Goal: Communication & Community: Participate in discussion

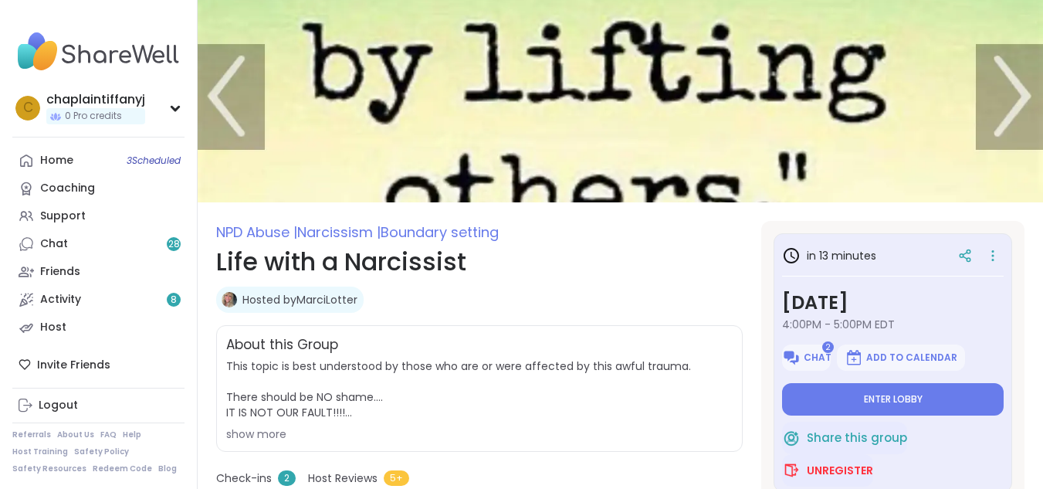
click at [810, 380] on div "in 13 minutes [DATE] 4:00PM - 5:00PM EDT 2 Chat Add to Calendar Enter lobby" at bounding box center [893, 329] width 222 height 174
click at [813, 385] on button "Enter lobby" at bounding box center [893, 399] width 222 height 32
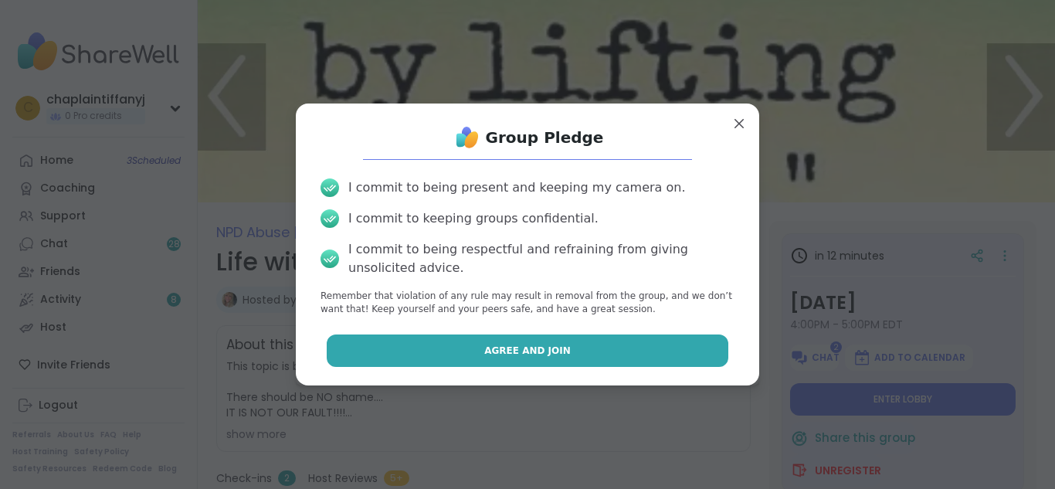
click at [671, 346] on button "Agree and Join" at bounding box center [528, 350] width 402 height 32
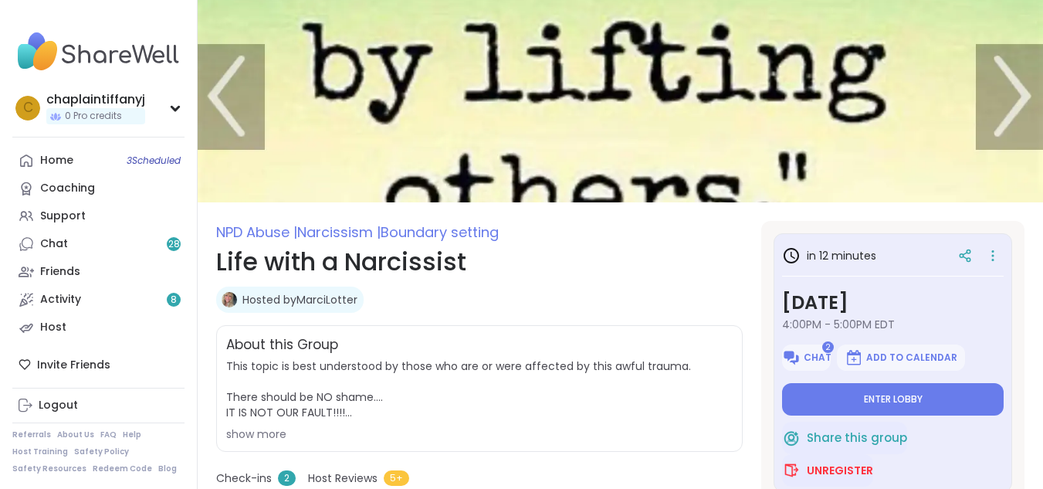
type textarea "*"
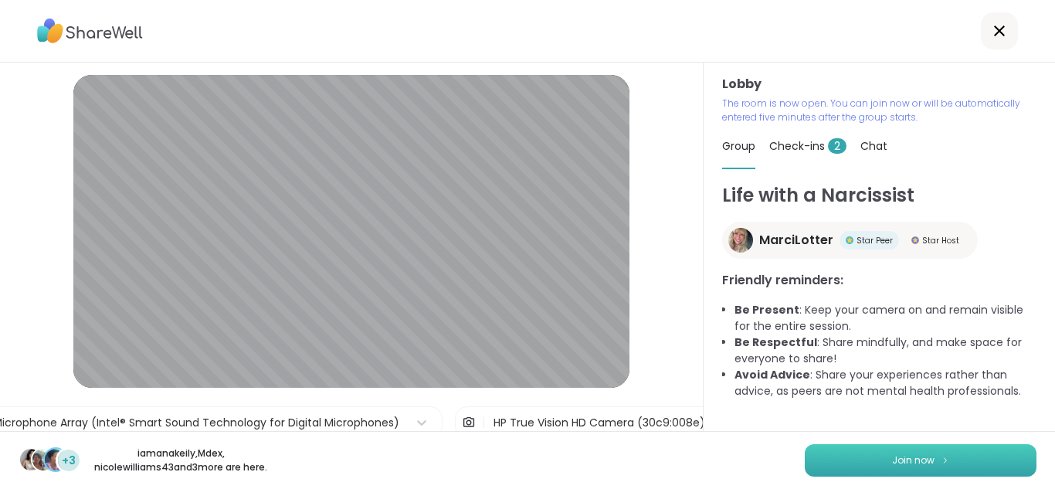
click at [827, 462] on button "Join now" at bounding box center [921, 460] width 232 height 32
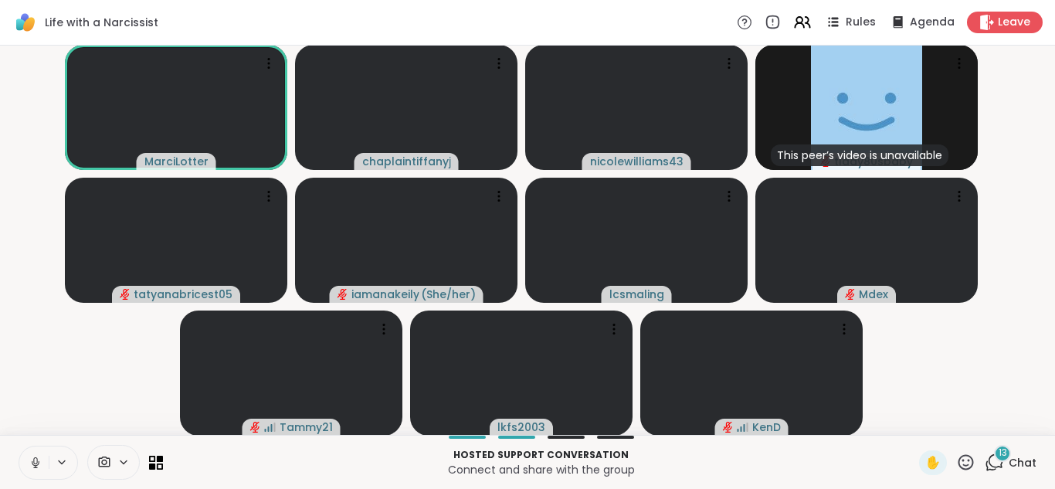
scroll to position [0, 12]
click at [994, 453] on div "13" at bounding box center [1002, 453] width 17 height 17
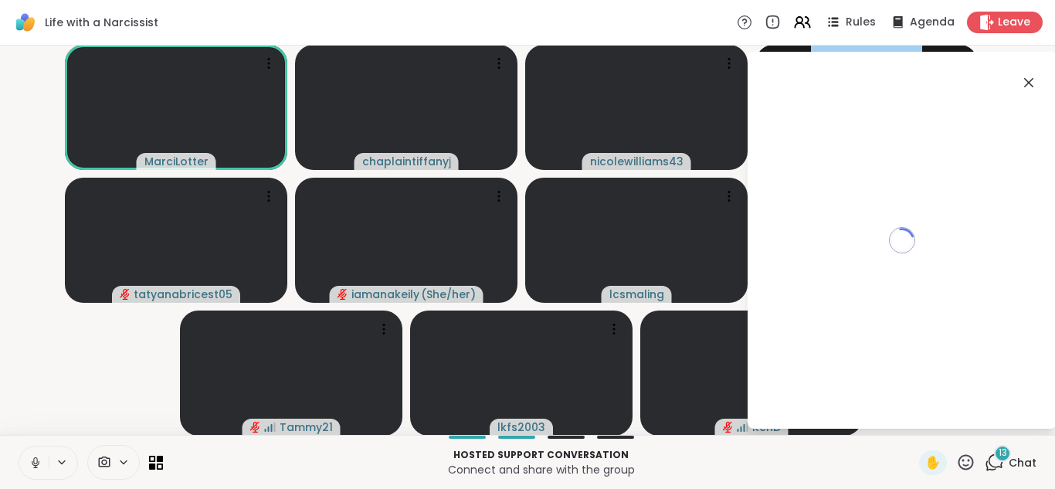
click at [994, 453] on div "13" at bounding box center [1002, 453] width 17 height 17
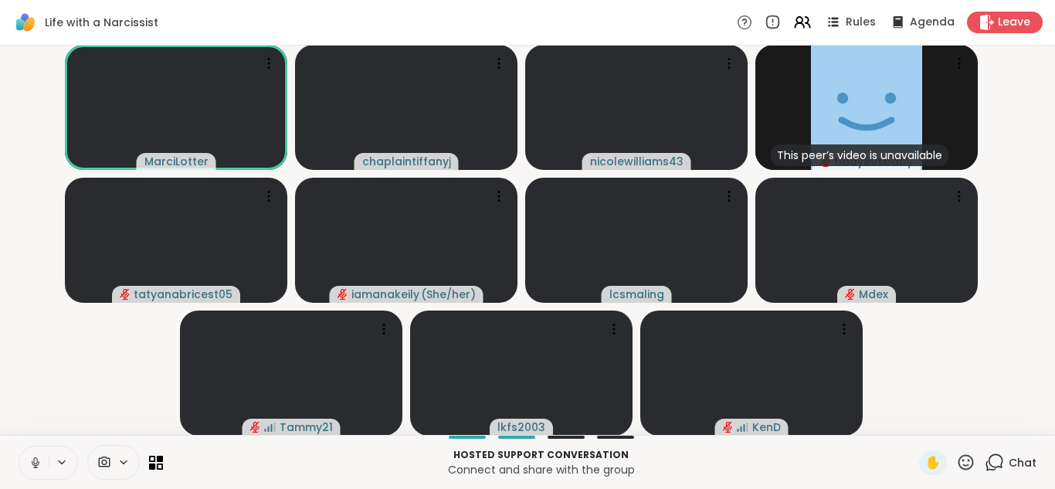
scroll to position [0, 10]
click at [985, 459] on icon at bounding box center [994, 462] width 19 height 19
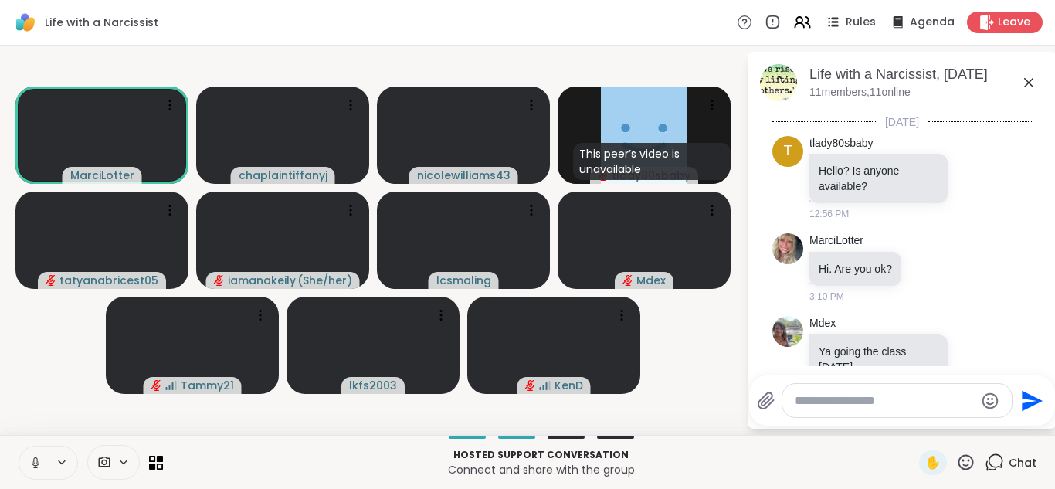
scroll to position [1454, 0]
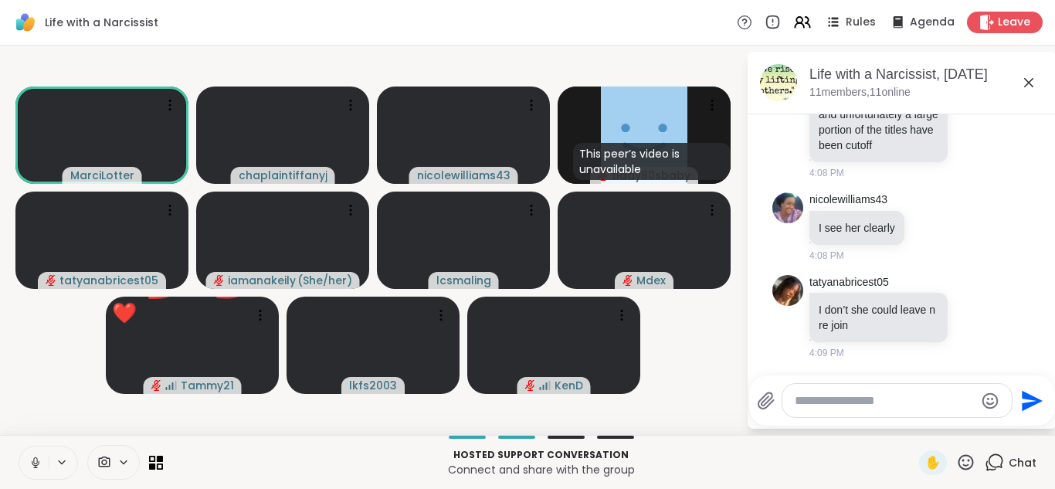
click at [944, 433] on div "MarciLotter chaplaintiffanyj nicolewilliams43 This peer’s video is unavailable …" at bounding box center [527, 240] width 1055 height 389
click at [795, 394] on textarea "Type your message" at bounding box center [885, 400] width 180 height 15
type textarea "*********"
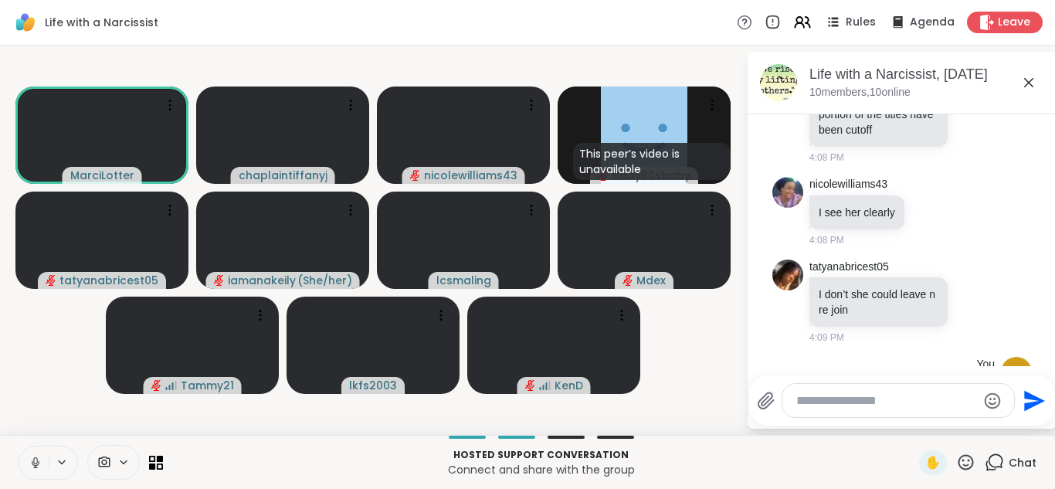
scroll to position [1537, 0]
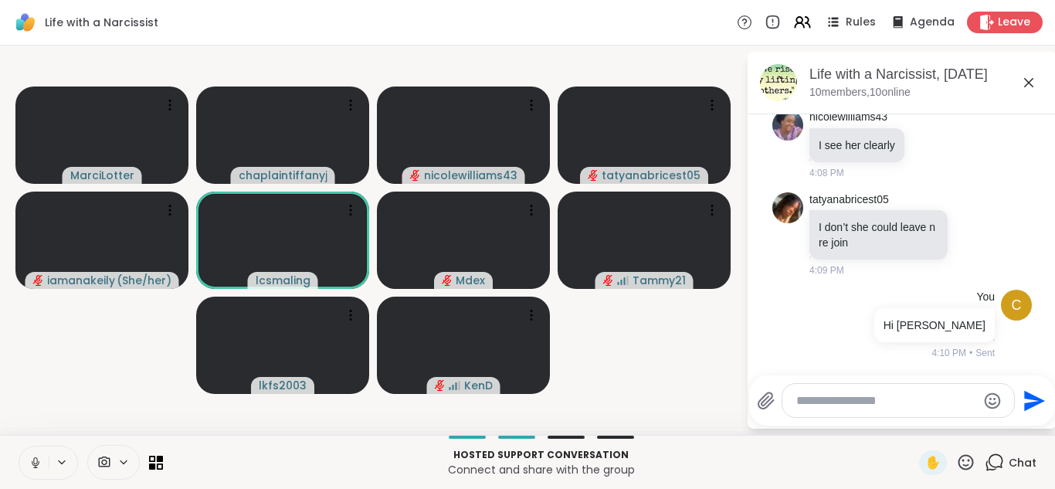
click at [23, 453] on button at bounding box center [33, 462] width 29 height 32
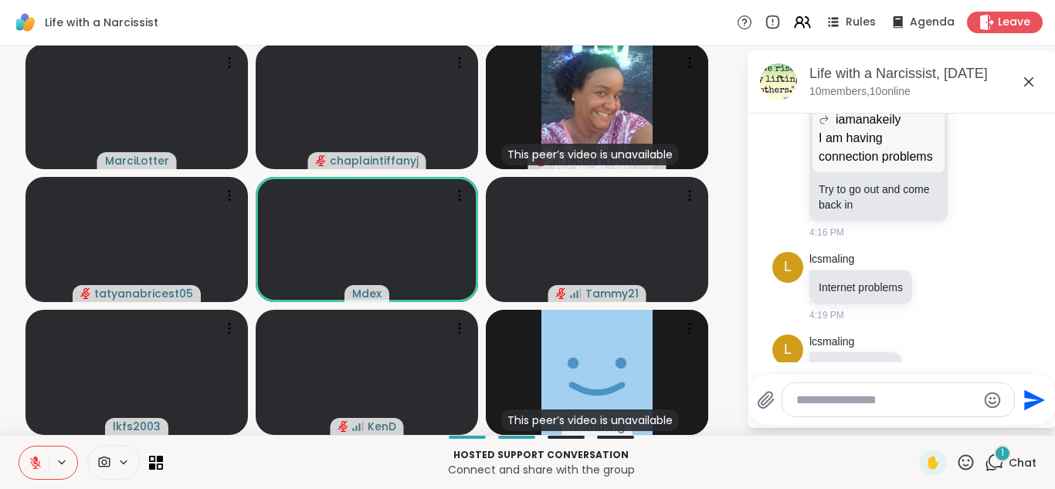
scroll to position [1986, 0]
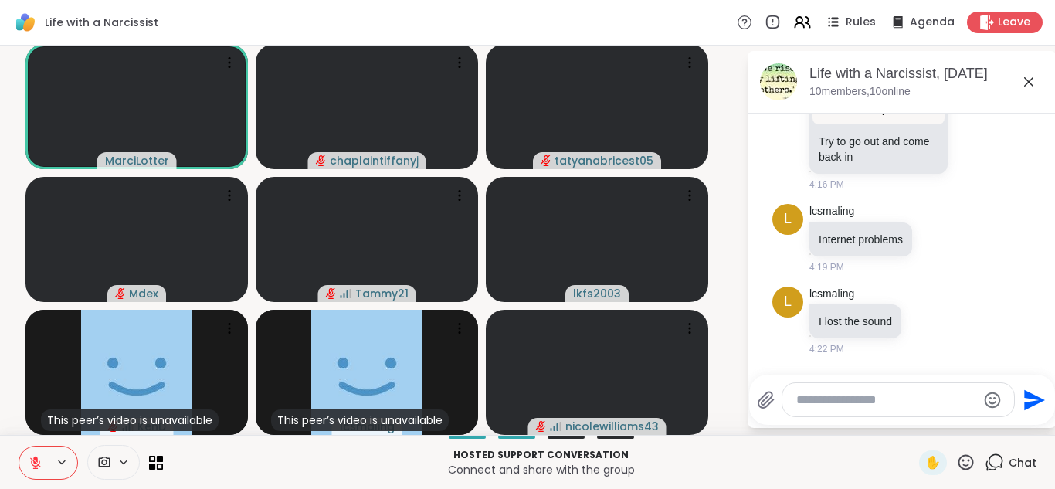
click at [30, 463] on icon at bounding box center [35, 462] width 11 height 11
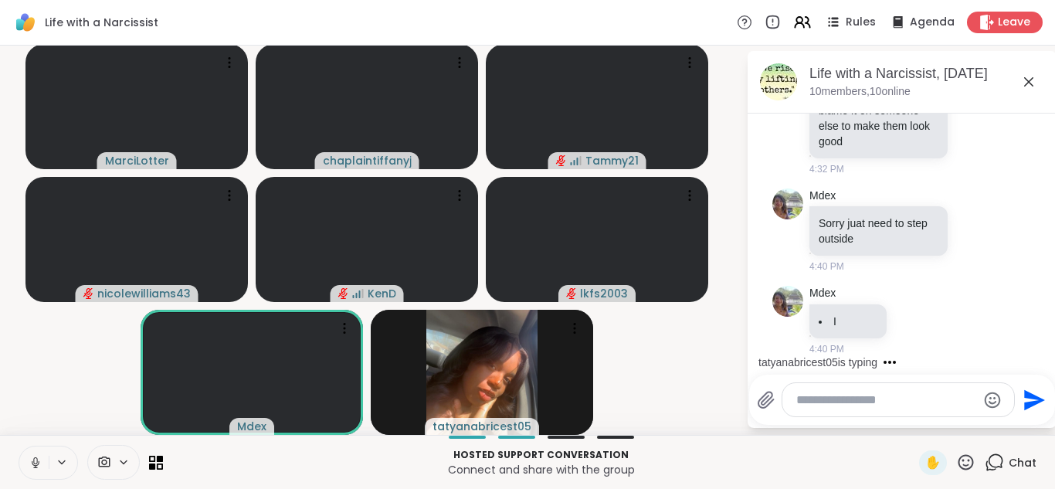
scroll to position [2717, 0]
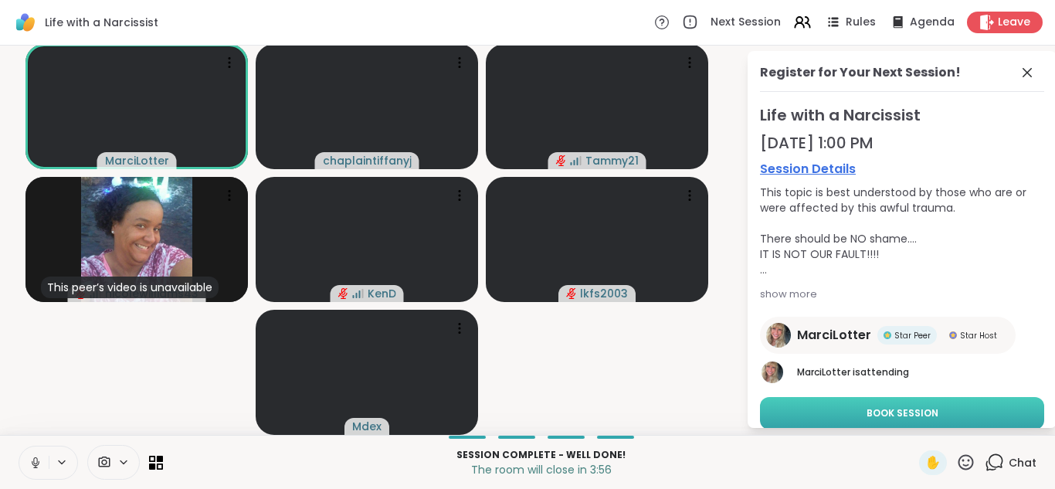
click at [866, 409] on span "Book Session" at bounding box center [902, 413] width 72 height 14
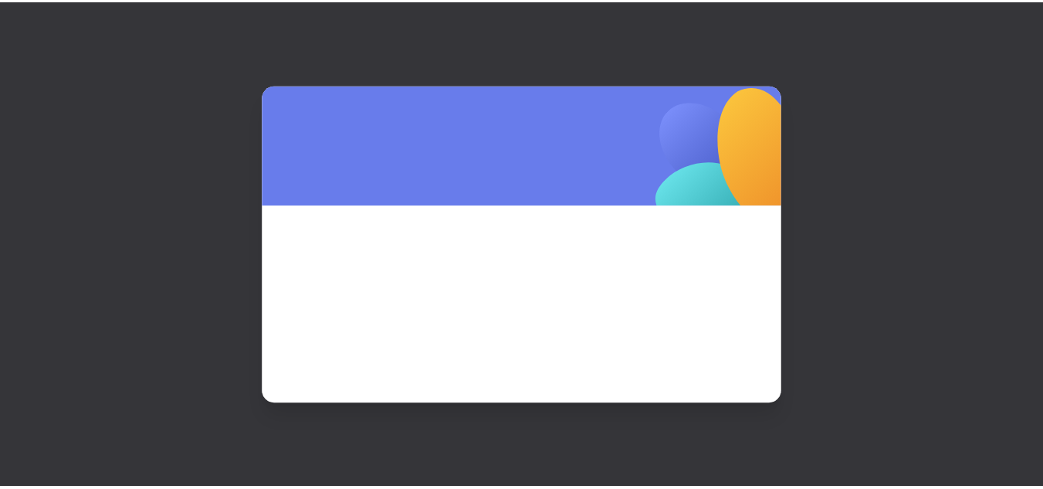
scroll to position [0, 0]
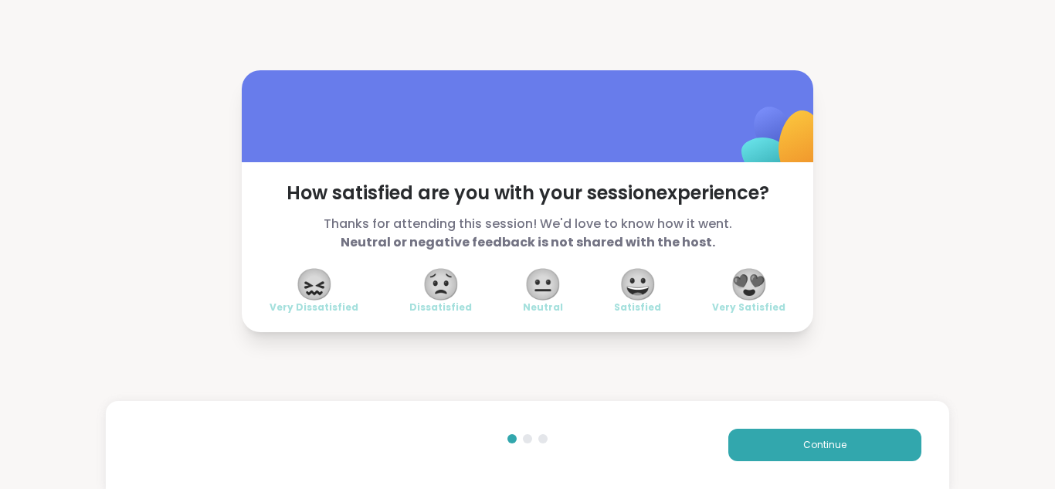
click at [753, 272] on span "😍" at bounding box center [749, 284] width 39 height 28
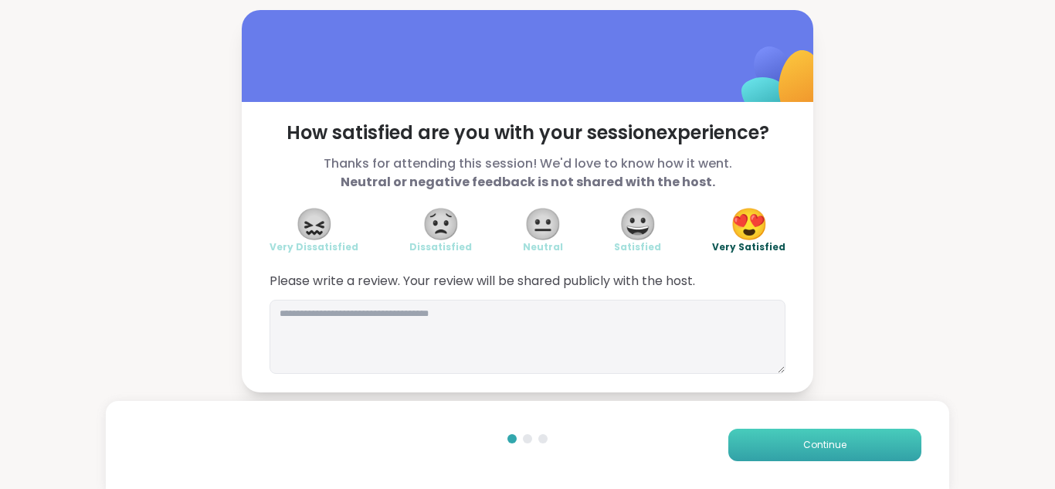
click at [815, 431] on button "Continue" at bounding box center [824, 445] width 193 height 32
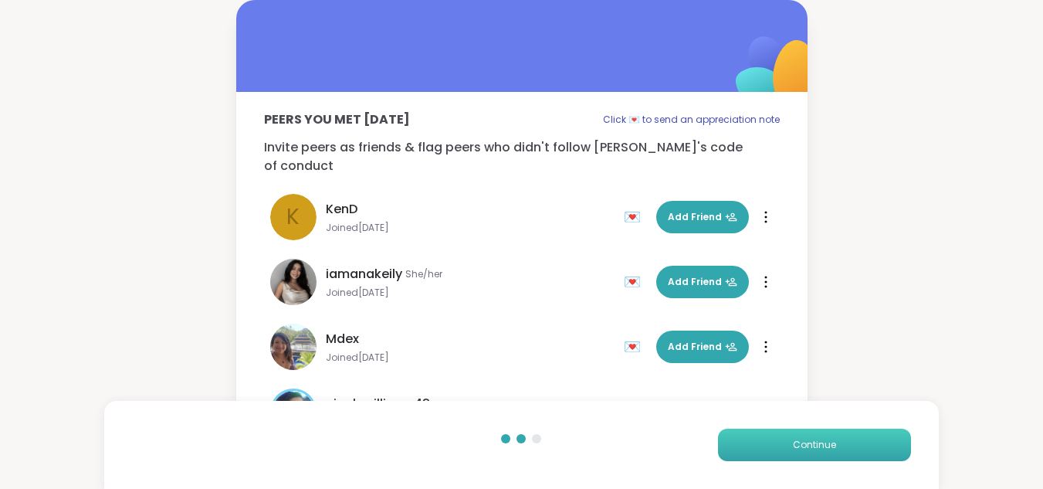
click at [792, 443] on button "Continue" at bounding box center [814, 445] width 193 height 32
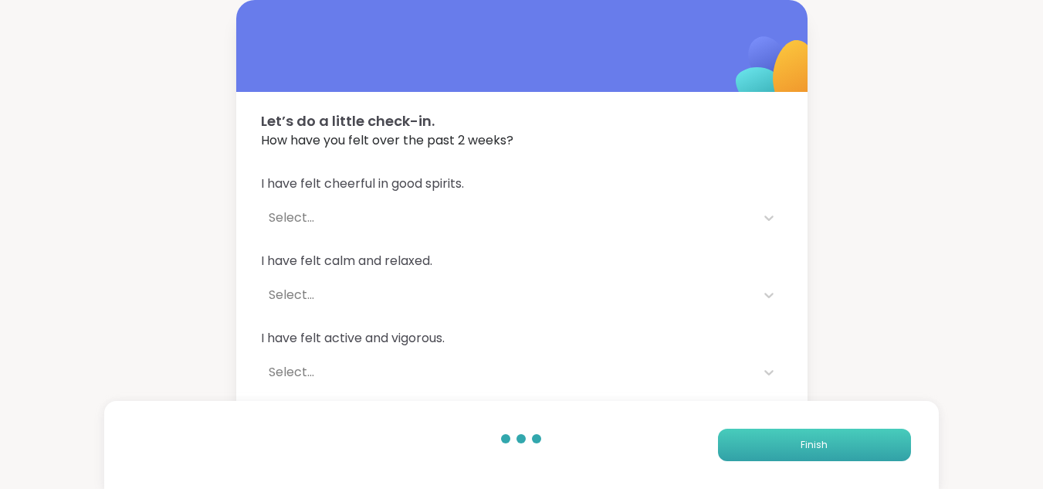
click at [792, 444] on button "Finish" at bounding box center [814, 445] width 193 height 32
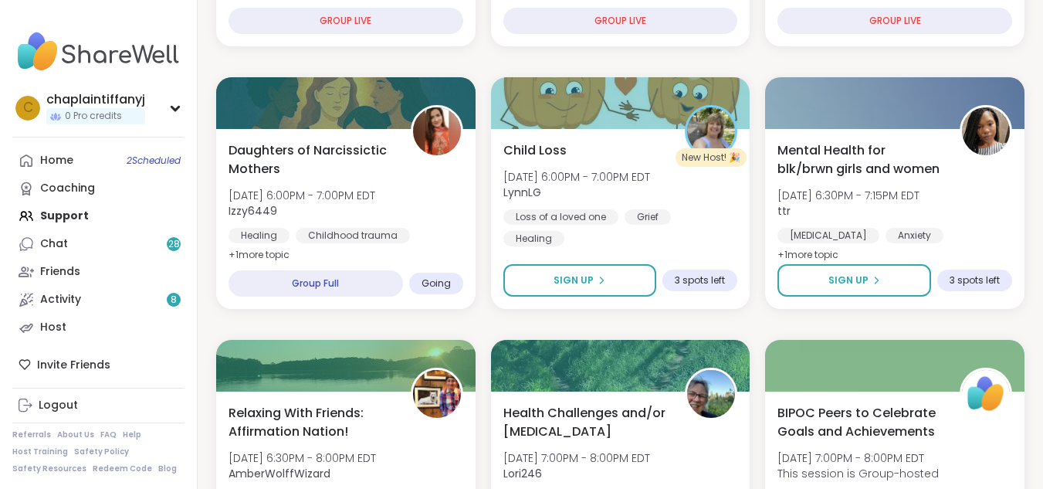
scroll to position [373, 0]
